Goal: Find contact information: Find contact information

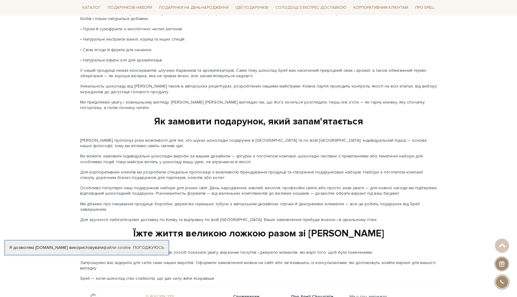
scroll to position [947, 0]
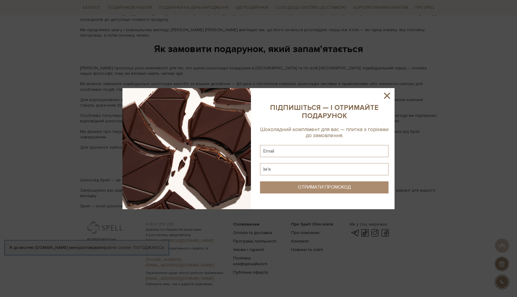
click at [389, 94] on icon at bounding box center [387, 96] width 6 height 6
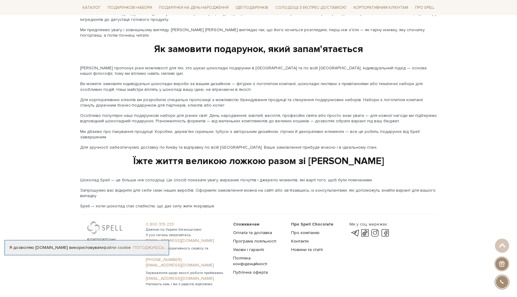
click at [149, 248] on link "Погоджуюсь" at bounding box center [148, 247] width 31 height 5
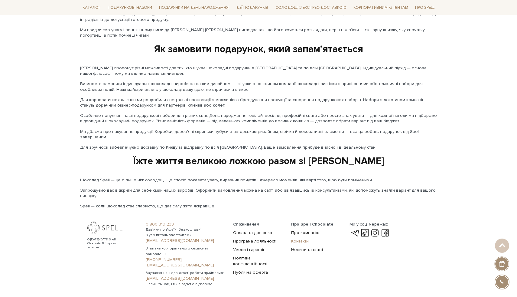
click at [304, 238] on link "Контакти" at bounding box center [300, 240] width 18 height 5
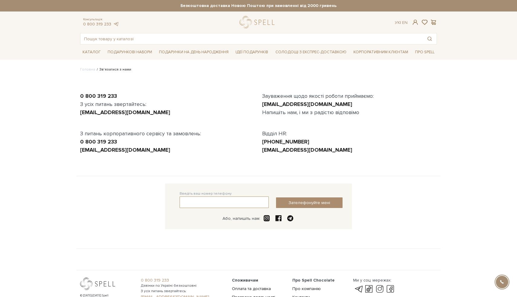
click at [191, 202] on input "text" at bounding box center [224, 201] width 89 height 11
type input "38(097)434-44-69"
click at [314, 204] on button "Зателефонуйте мені" at bounding box center [309, 202] width 67 height 11
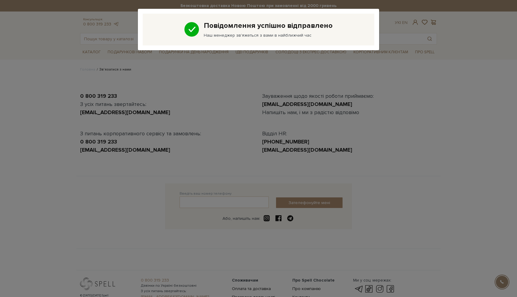
click at [39, 187] on div "Повідомлення успішно відправлено Наш менеджер зв'яжеться з вами в найближчий час" at bounding box center [258, 148] width 517 height 297
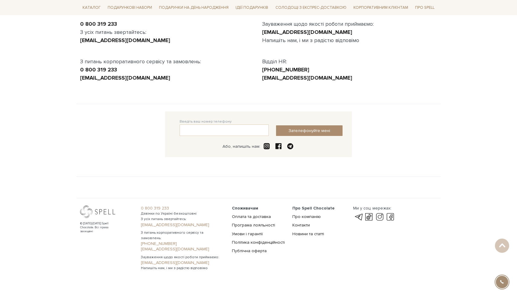
scroll to position [77, 0]
